Goal: Information Seeking & Learning: Learn about a topic

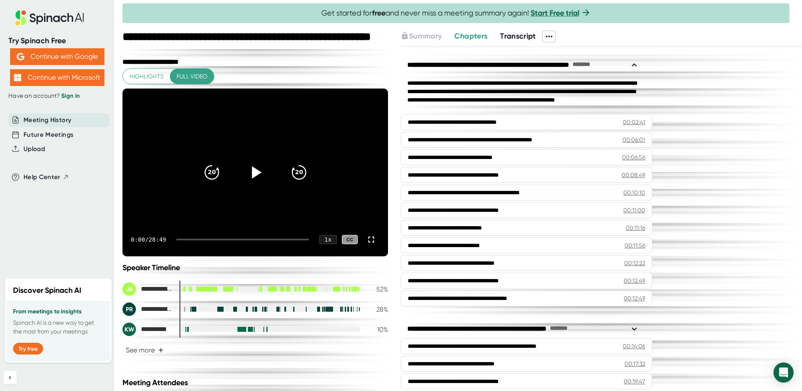
click at [254, 173] on icon at bounding box center [257, 172] width 10 height 12
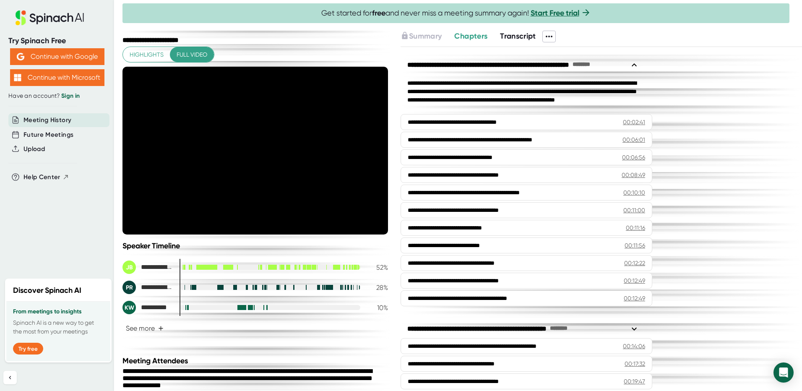
scroll to position [84, 0]
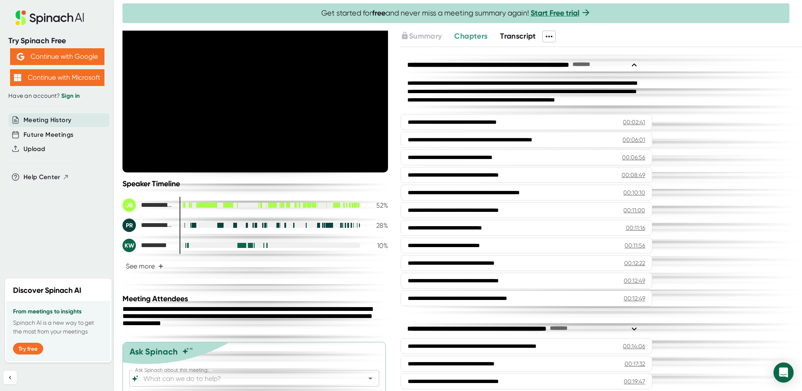
click at [229, 206] on div at bounding box center [229, 205] width 1 height 5
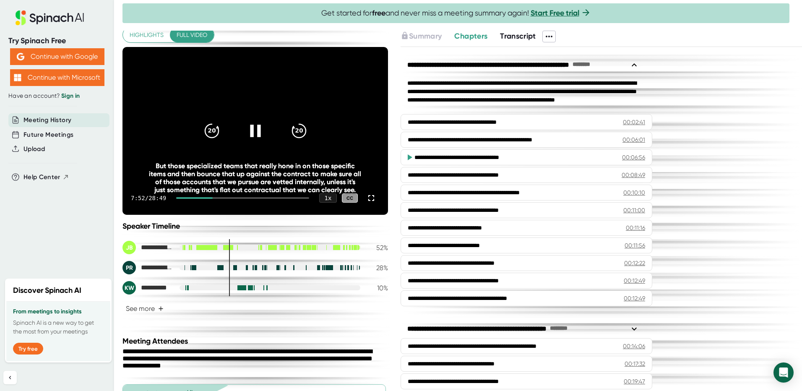
scroll to position [0, 0]
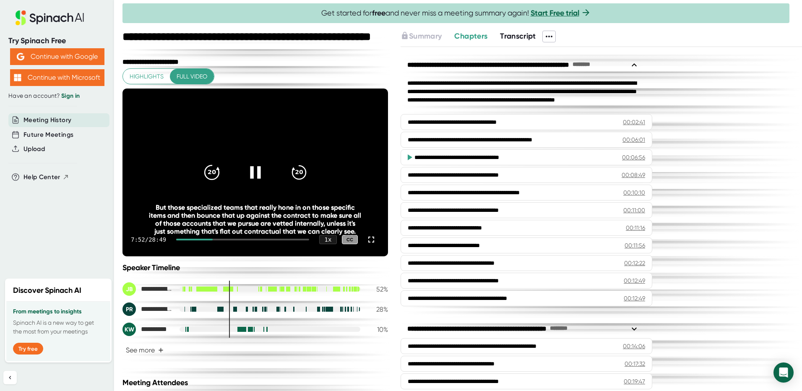
click at [209, 169] on icon "20" at bounding box center [211, 172] width 21 height 21
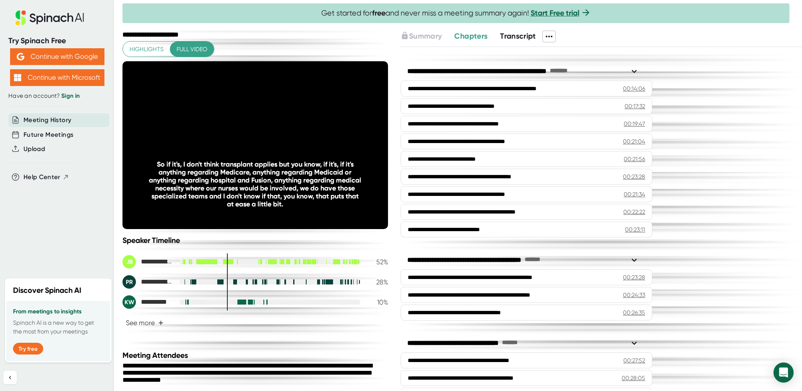
scroll to position [283, 0]
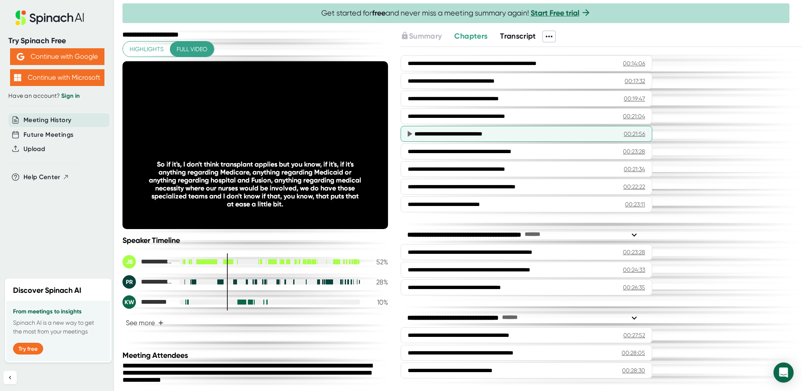
click at [485, 136] on div "**********" at bounding box center [513, 134] width 196 height 8
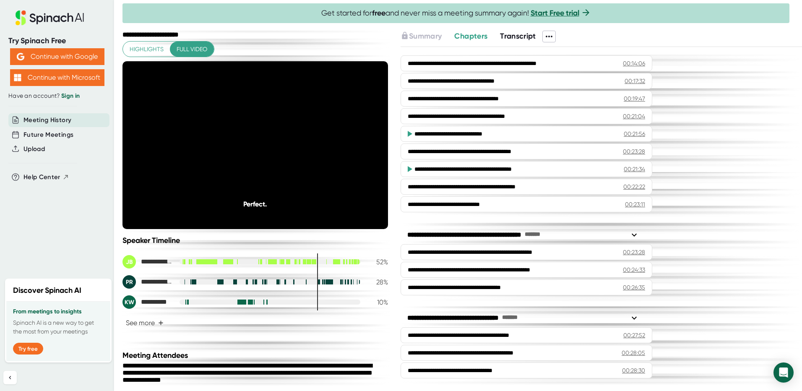
click at [410, 133] on icon at bounding box center [410, 134] width 5 height 6
drag, startPoint x: 274, startPoint y: 211, endPoint x: 279, endPoint y: 211, distance: 5.5
click at [279, 211] on div at bounding box center [244, 212] width 129 height 2
click at [281, 211] on div at bounding box center [244, 212] width 129 height 2
